Goal: Task Accomplishment & Management: Manage account settings

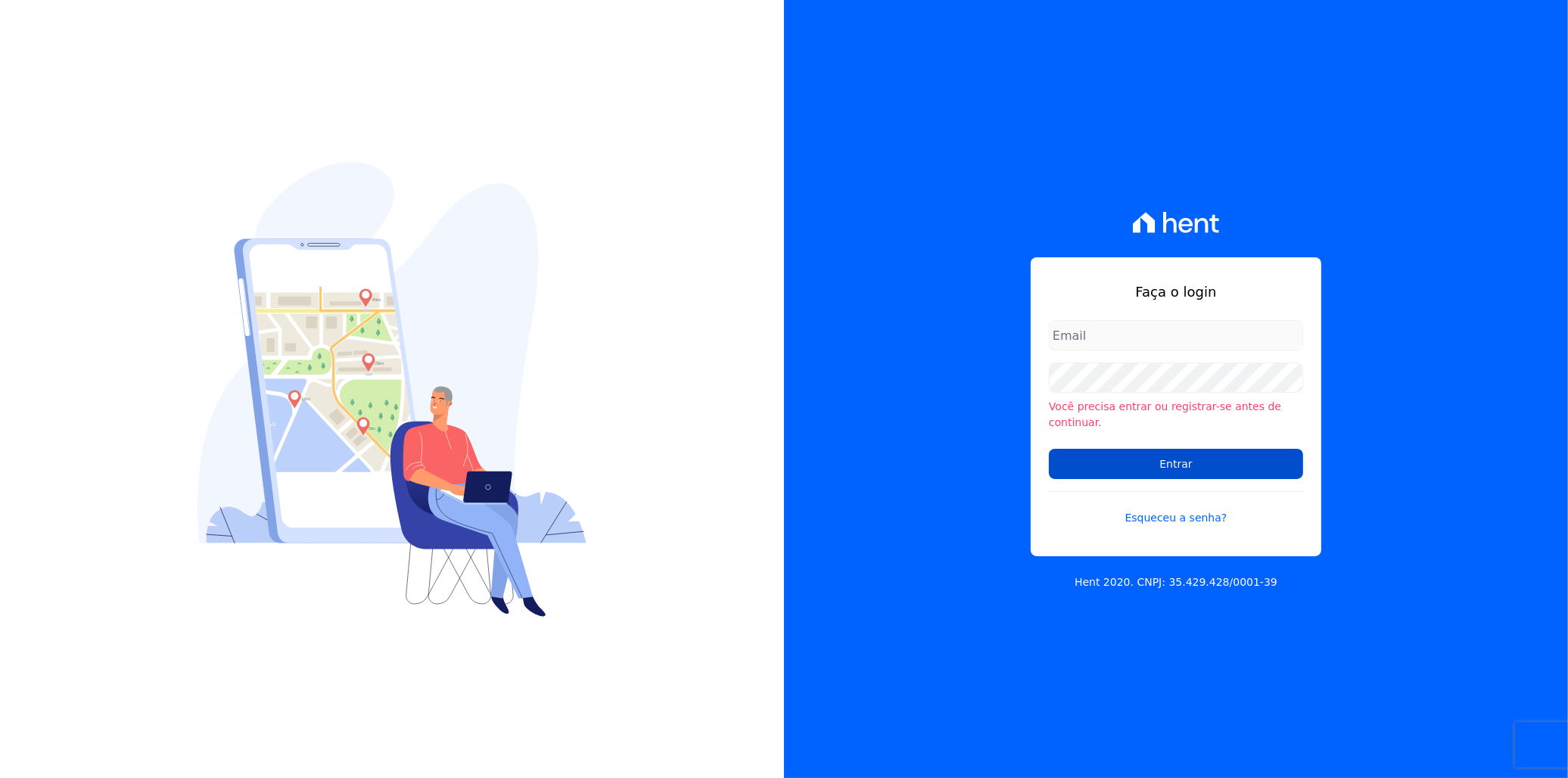
type input "[EMAIL_ADDRESS][PERSON_NAME][DOMAIN_NAME]"
click at [1165, 455] on input "Entrar" at bounding box center [1175, 464] width 254 height 31
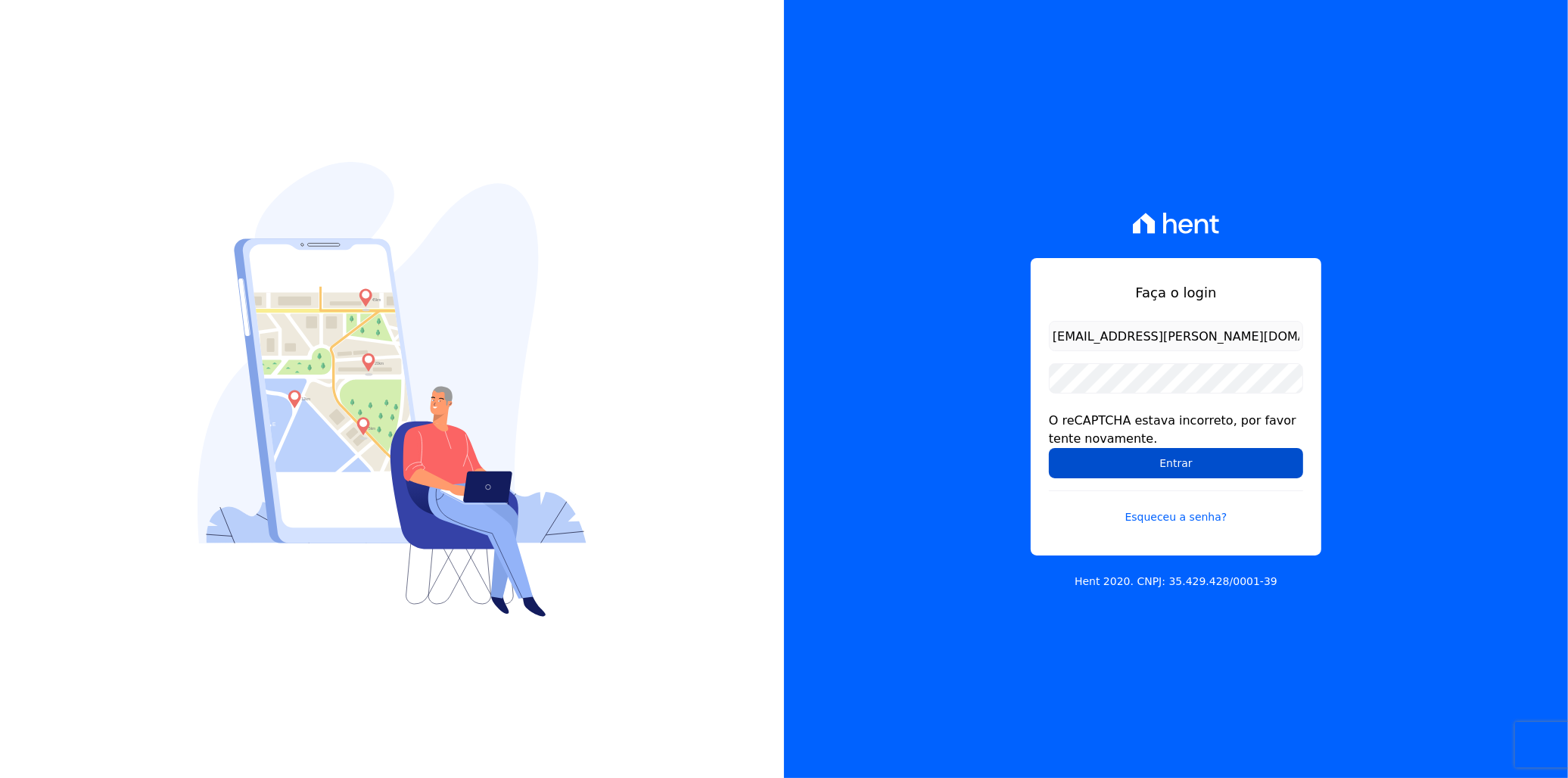
click at [1080, 460] on input "Entrar" at bounding box center [1175, 463] width 254 height 31
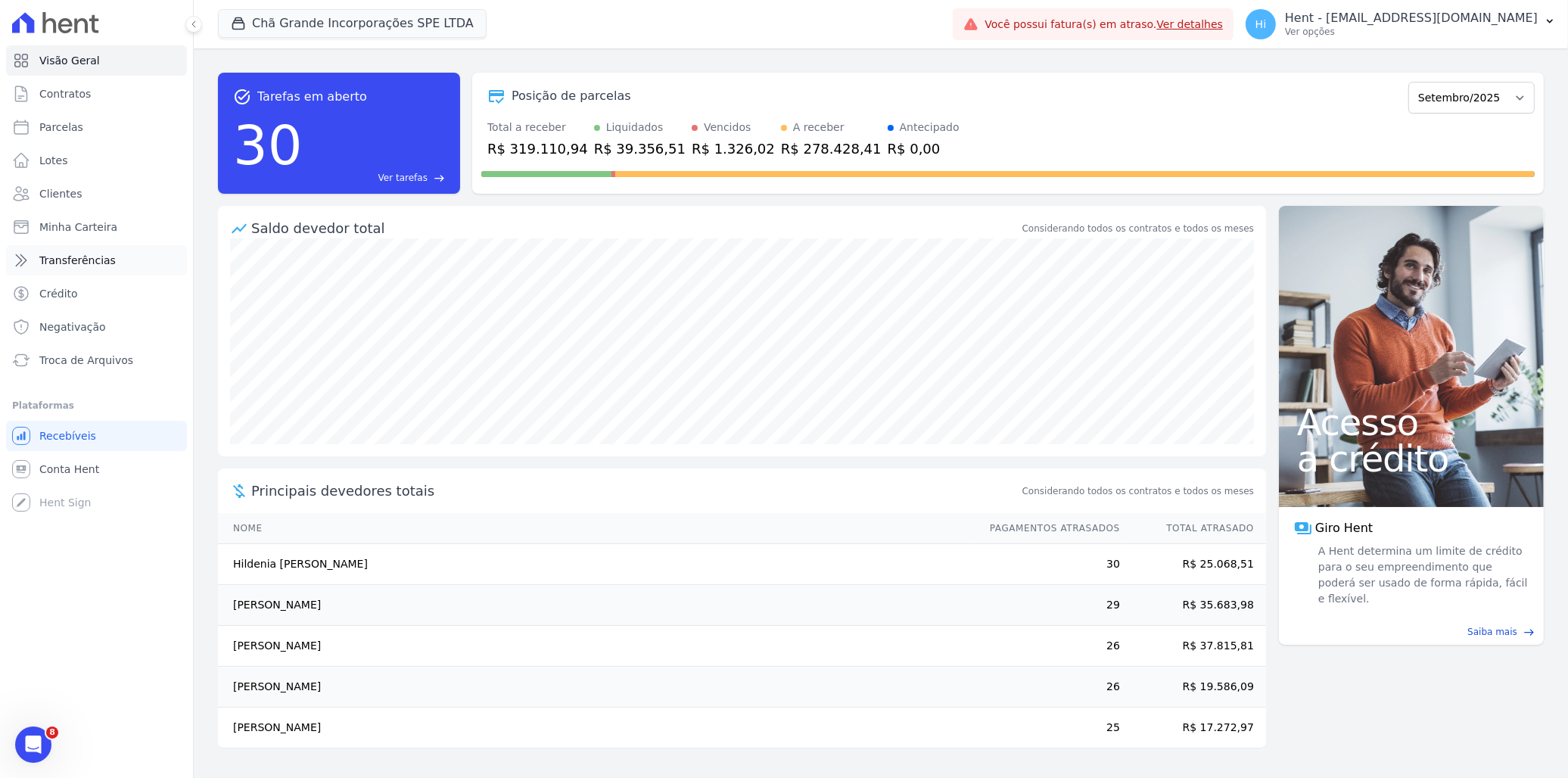
click at [88, 258] on span "Transferências" at bounding box center [77, 260] width 76 height 15
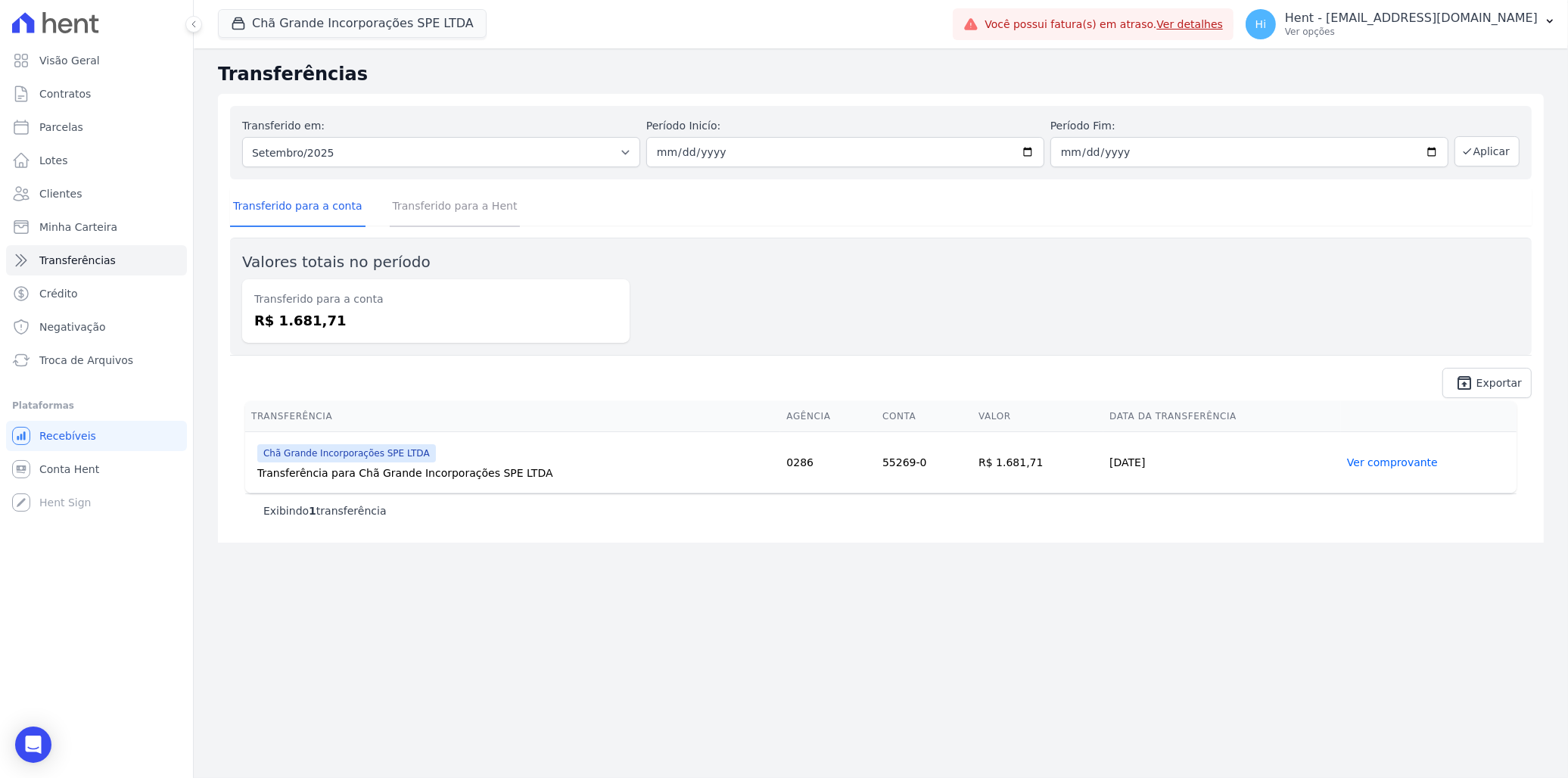
click at [432, 205] on link "Transferido para a Hent" at bounding box center [455, 207] width 131 height 39
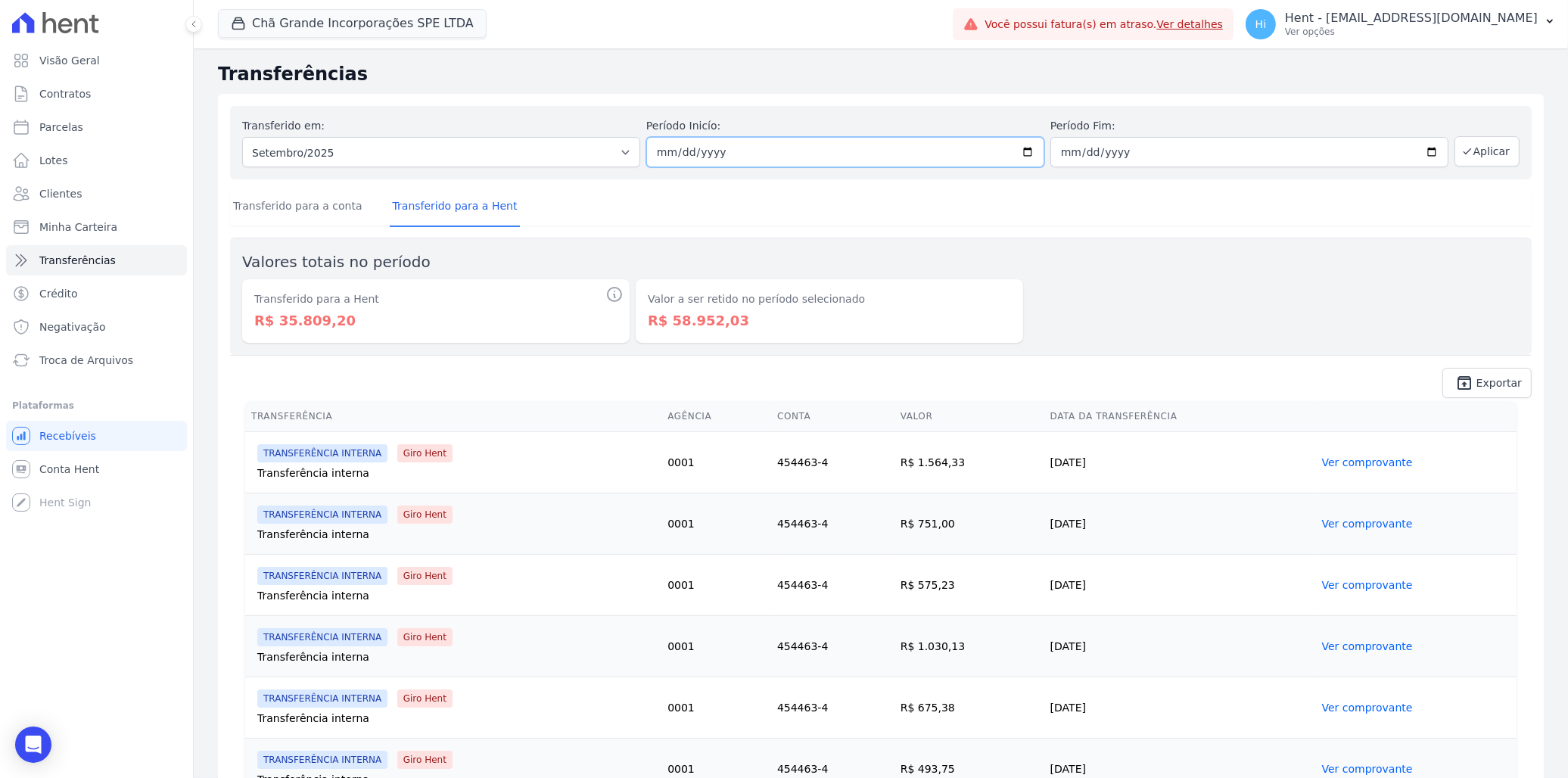
click at [1030, 149] on input "2025-09-01" at bounding box center [845, 153] width 398 height 31
click at [1010, 153] on input "2025-09-01" at bounding box center [845, 153] width 398 height 31
click at [1022, 147] on input "2025-09-01" at bounding box center [845, 153] width 398 height 31
type input "[DATE]"
click at [1419, 153] on input "2025-09-30" at bounding box center [1250, 153] width 398 height 31
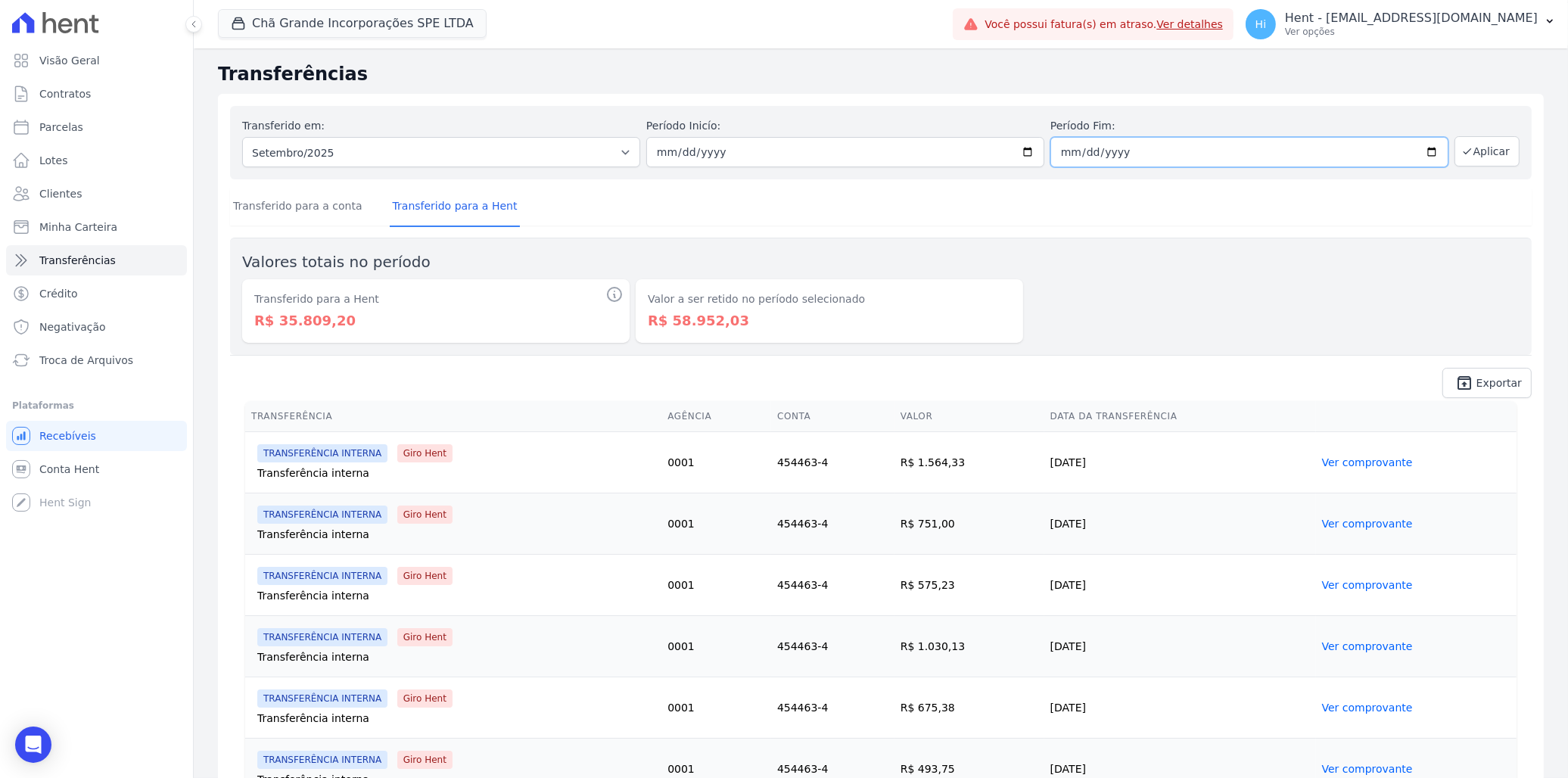
type input "[DATE]"
click at [1476, 157] on button "Aplicar" at bounding box center [1486, 152] width 65 height 31
click at [288, 203] on link "Transferido para a conta" at bounding box center [297, 207] width 135 height 39
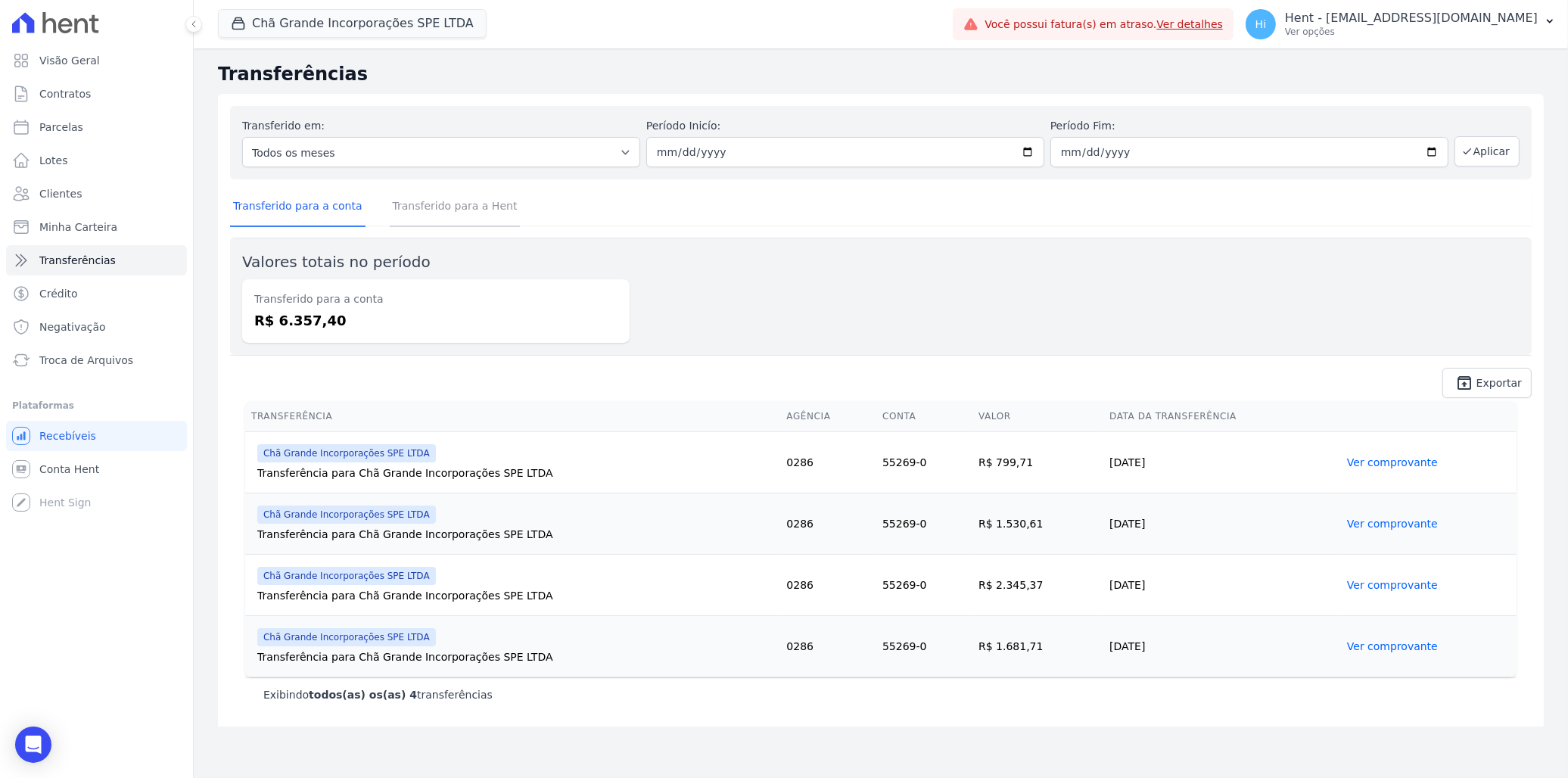
click at [469, 217] on link "Transferido para a Hent" at bounding box center [455, 207] width 131 height 39
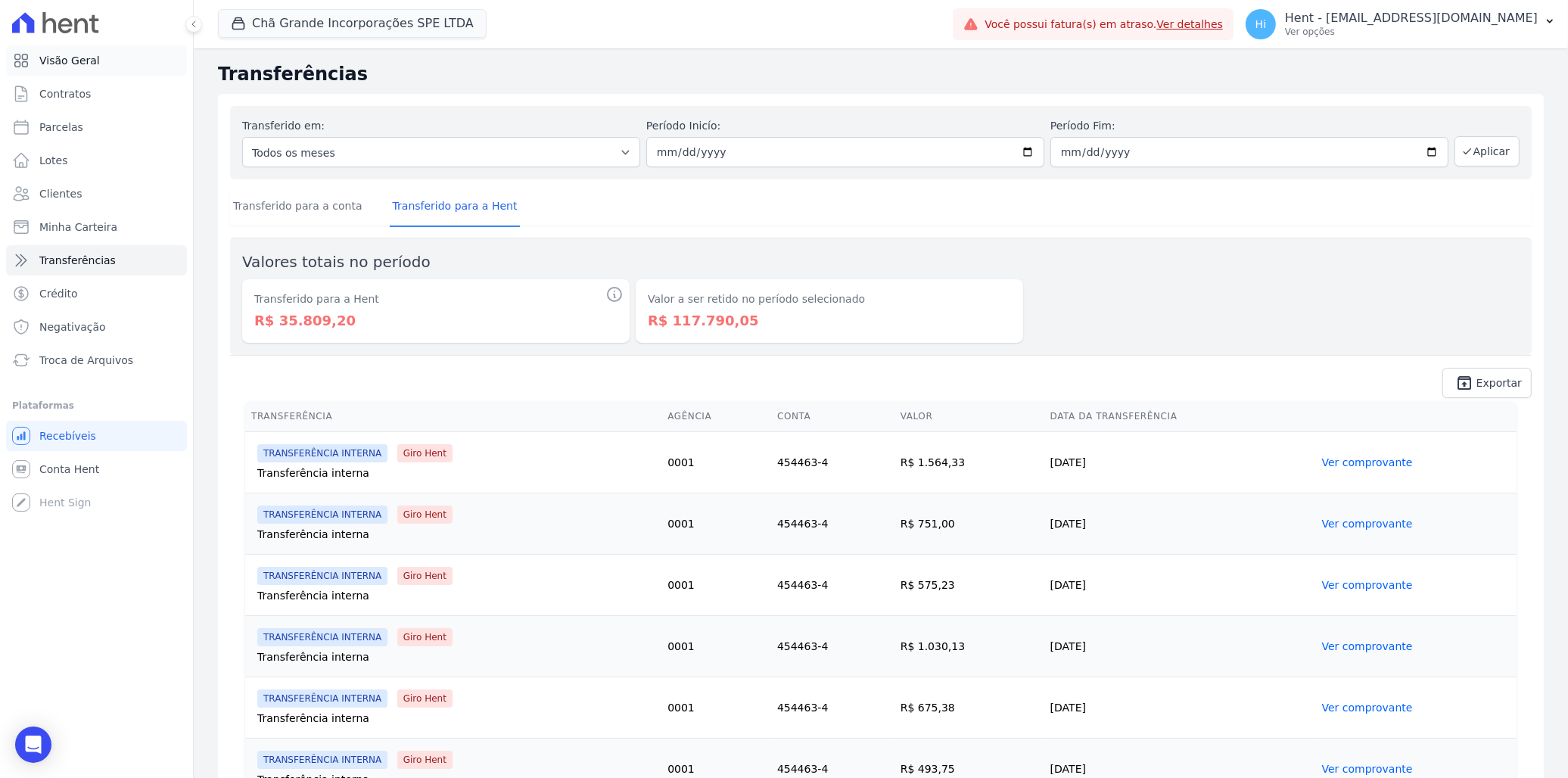
click at [65, 61] on span "Visão Geral" at bounding box center [69, 60] width 60 height 15
